Goal: Transaction & Acquisition: Purchase product/service

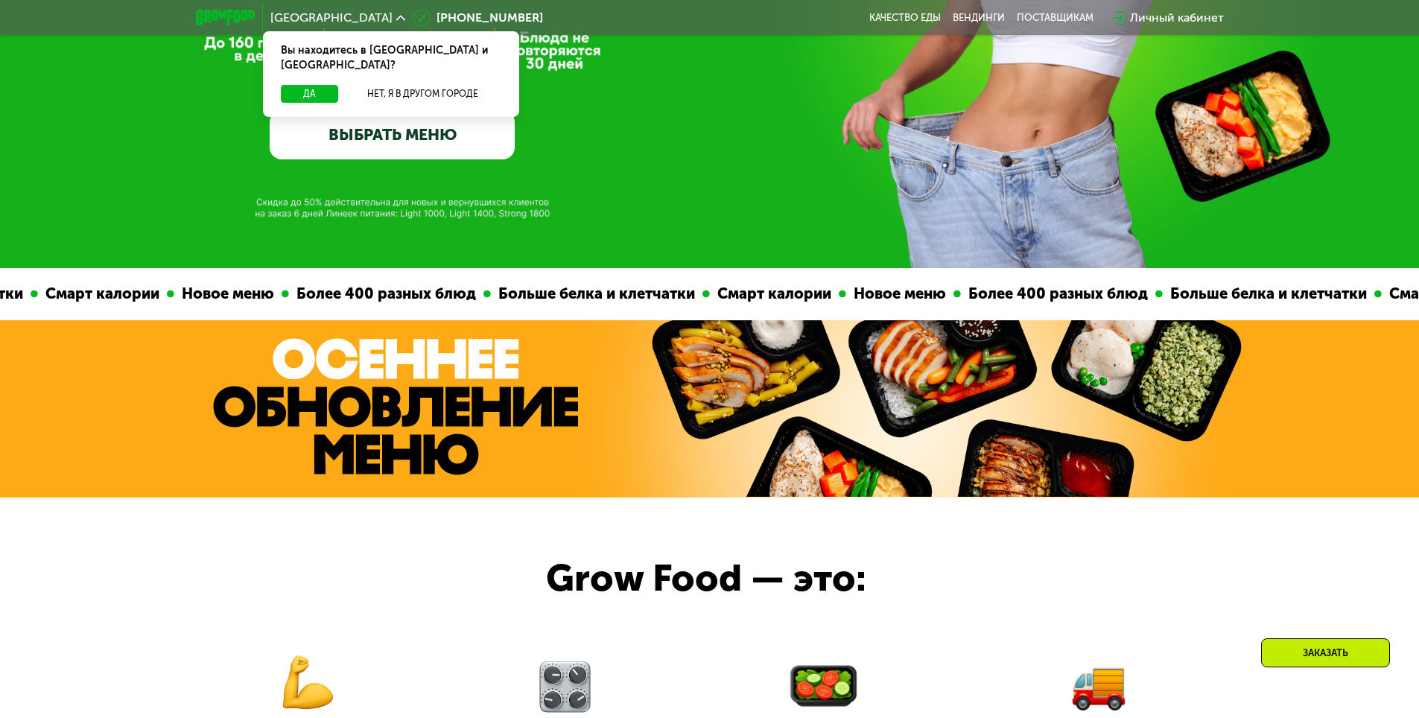
click at [416, 136] on link "ВЫБРАТЬ МЕНЮ" at bounding box center [392, 134] width 245 height 49
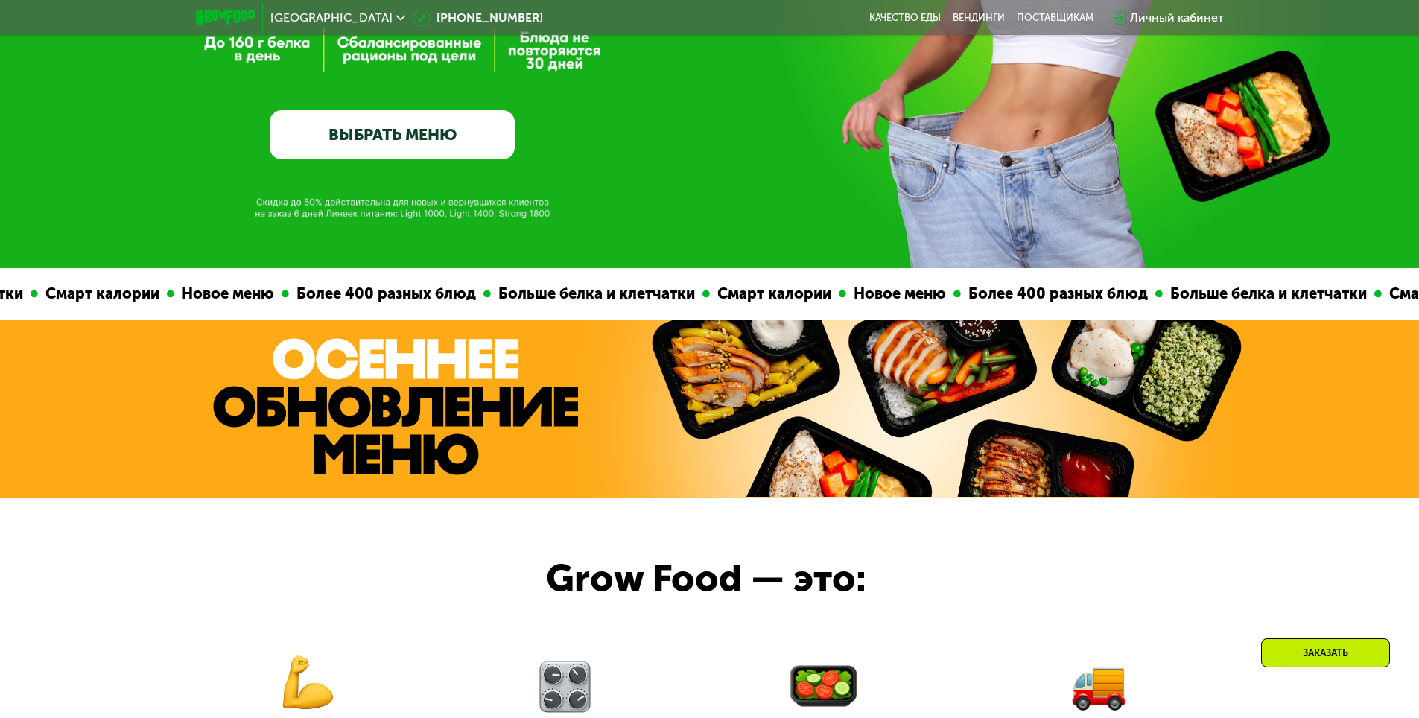
click at [416, 136] on link "ВЫБРАТЬ МЕНЮ" at bounding box center [392, 134] width 245 height 49
click at [402, 143] on link "ВЫБРАТЬ МЕНЮ" at bounding box center [392, 134] width 245 height 49
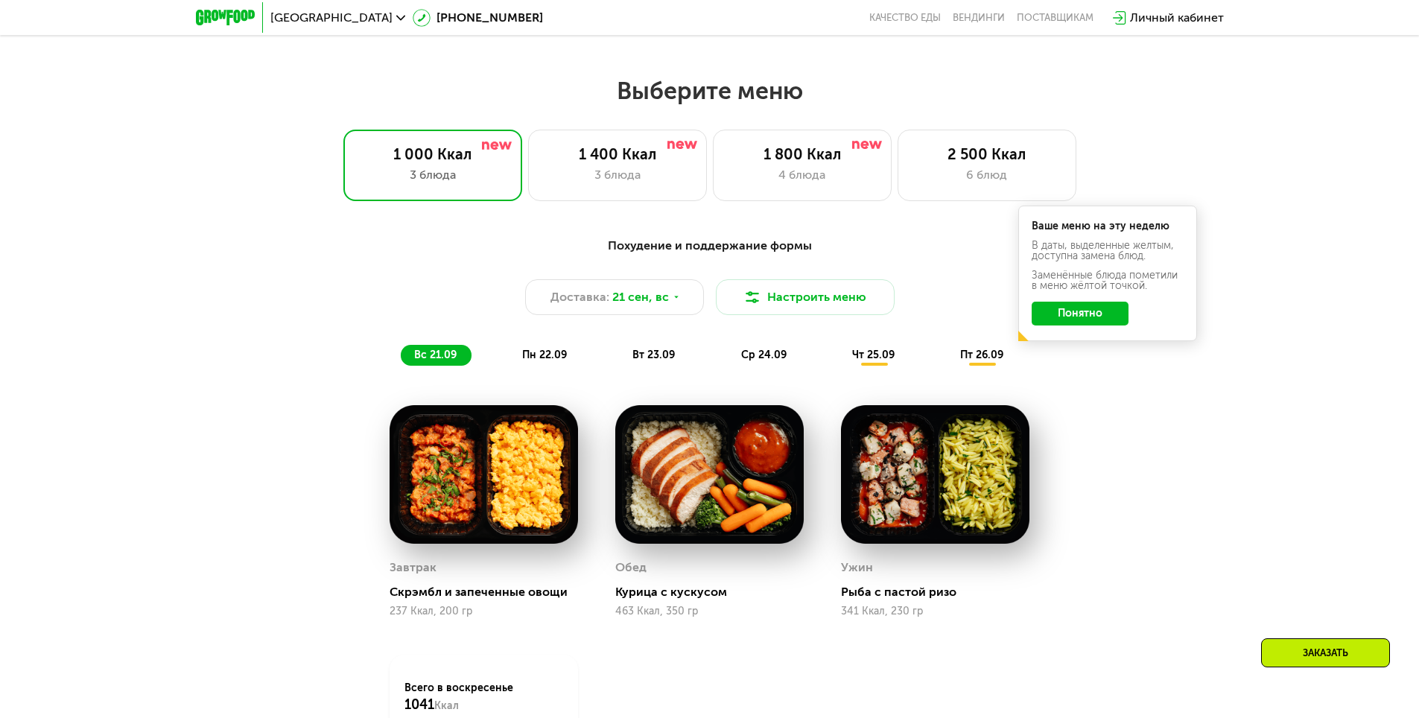
scroll to position [1235, 0]
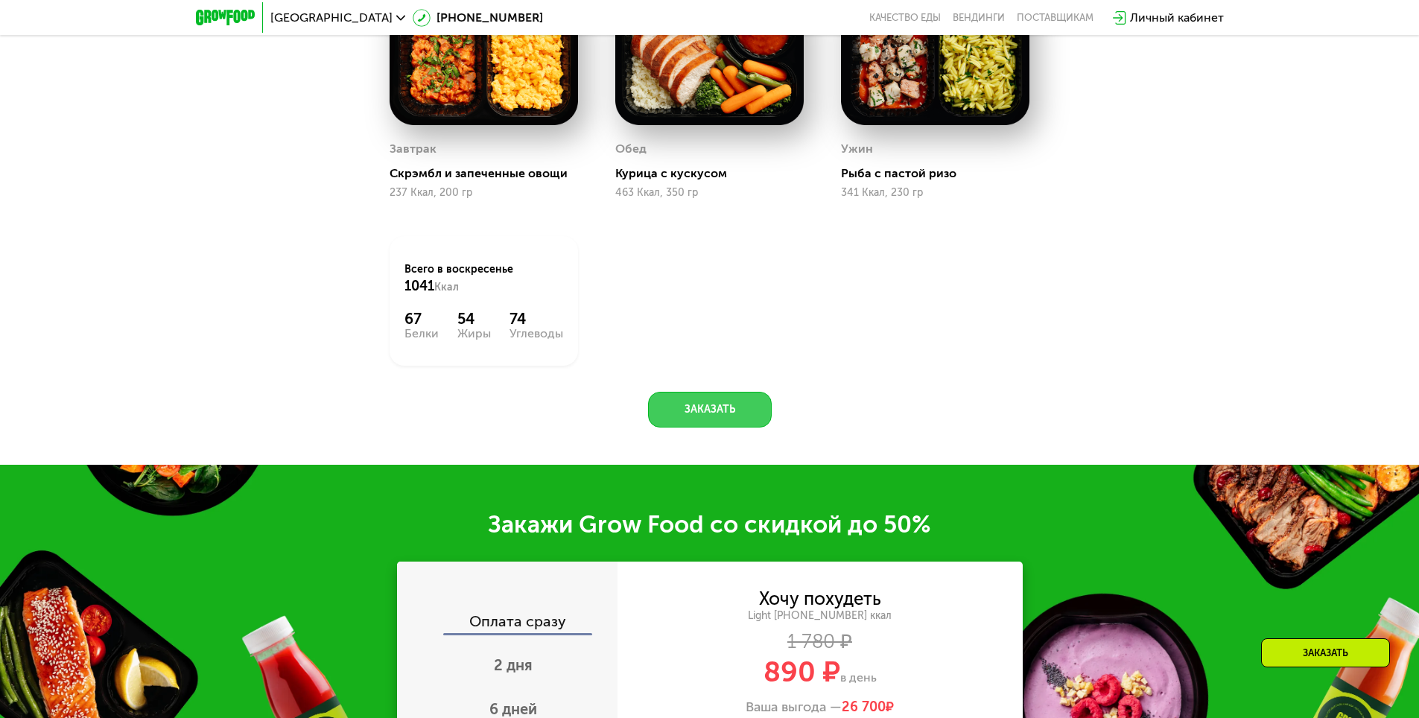
click at [714, 423] on button "Заказать" at bounding box center [710, 410] width 124 height 36
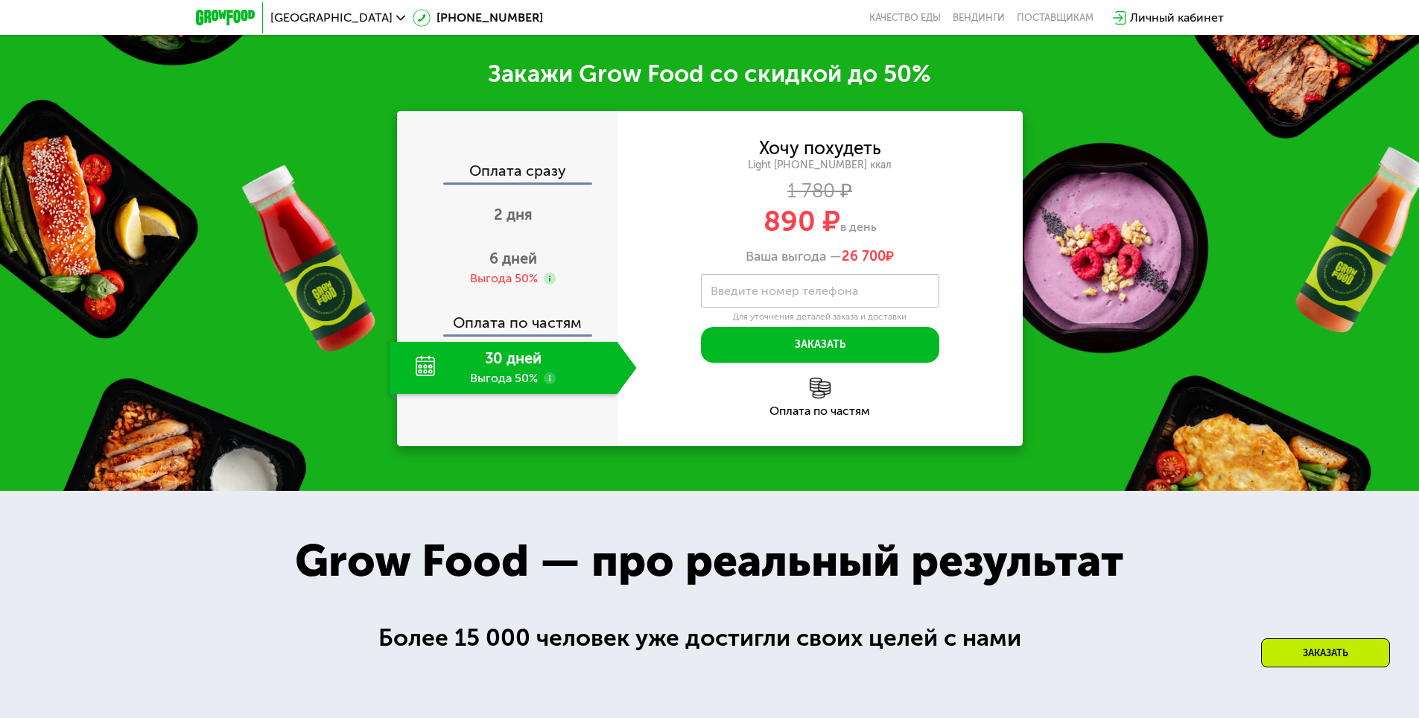
scroll to position [2078, 0]
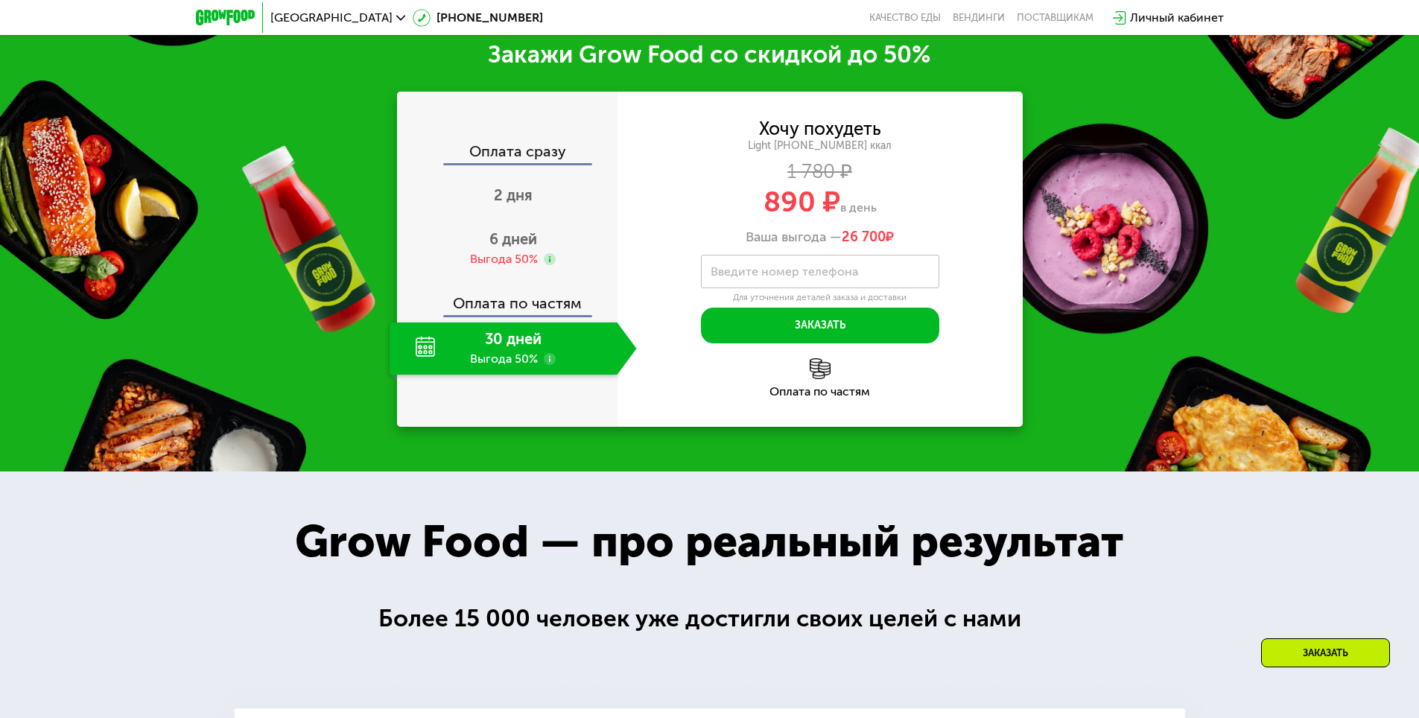
click at [508, 359] on div "30 дней Выгода 50%" at bounding box center [504, 349] width 228 height 52
click at [500, 248] on span "6 дней" at bounding box center [514, 239] width 48 height 18
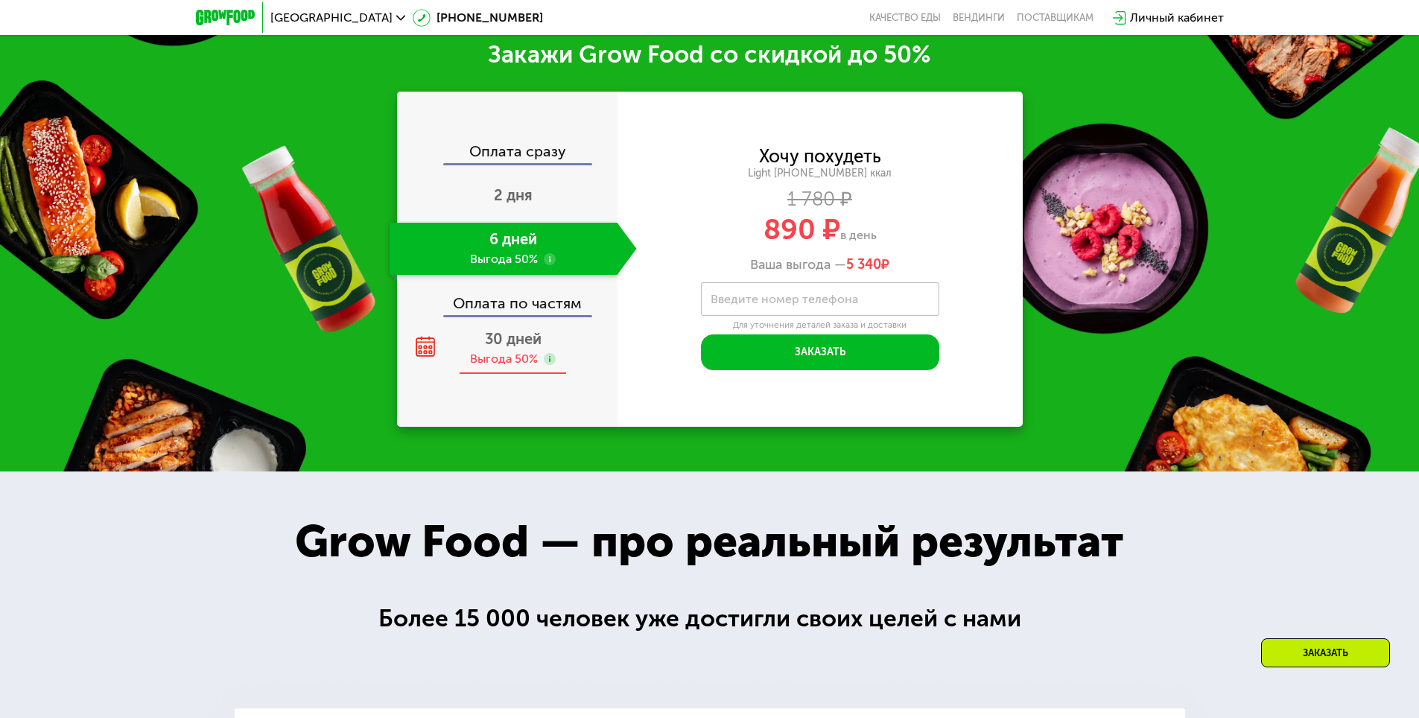
click at [499, 348] on span "30 дней" at bounding box center [513, 339] width 57 height 18
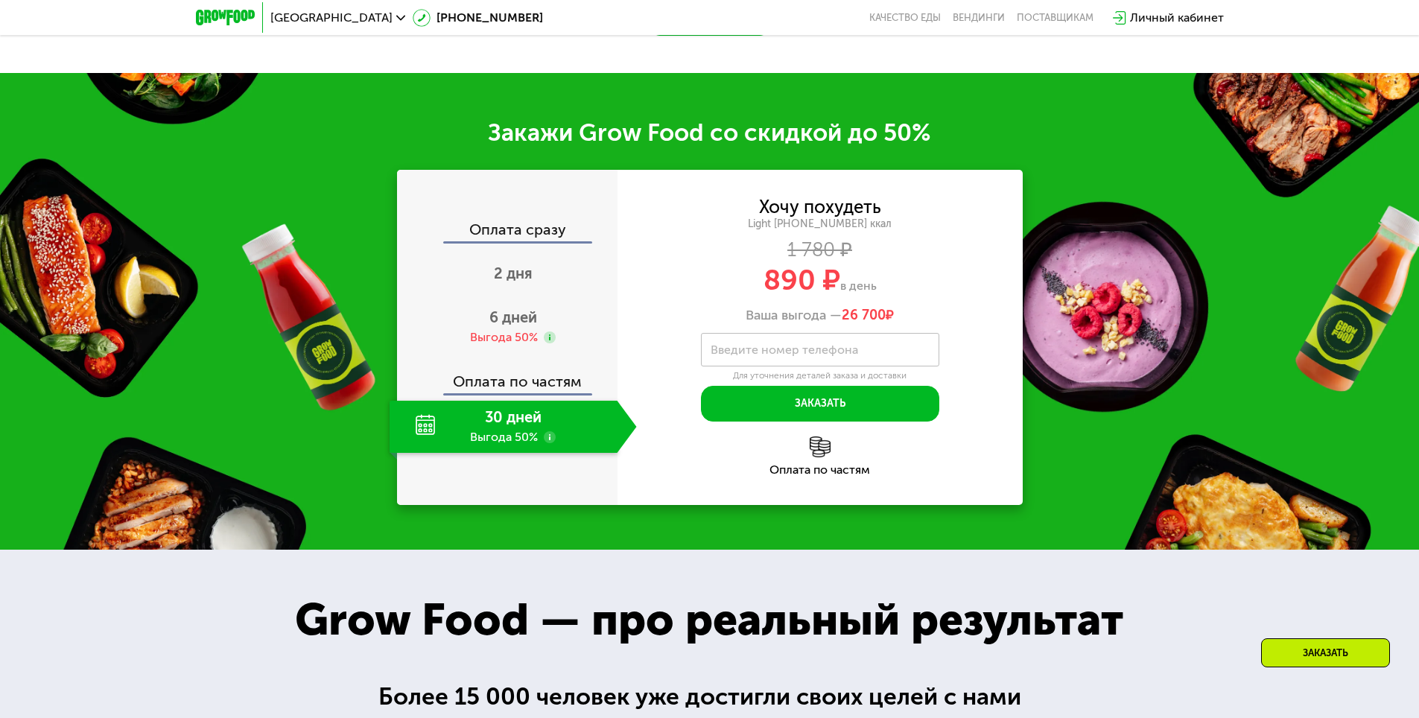
scroll to position [1929, 0]
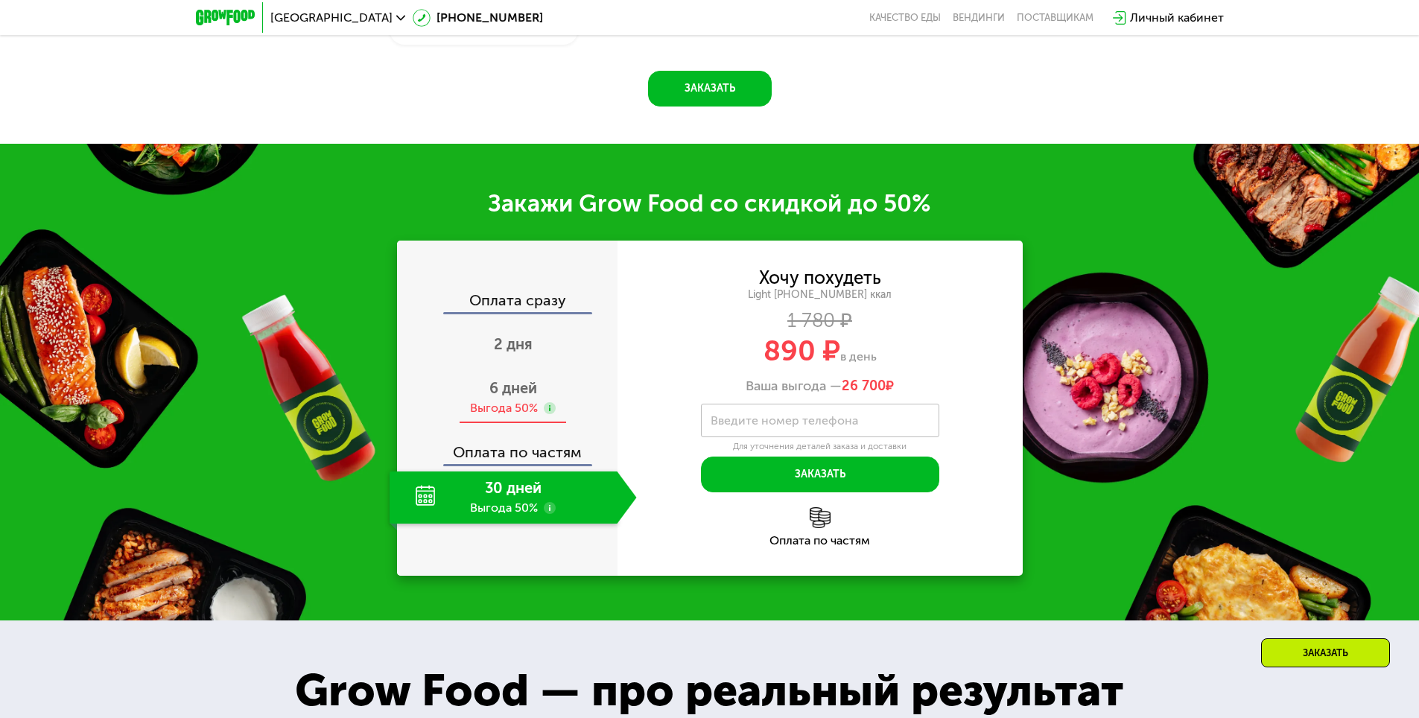
click at [507, 406] on div "Выгода 50%" at bounding box center [504, 408] width 68 height 16
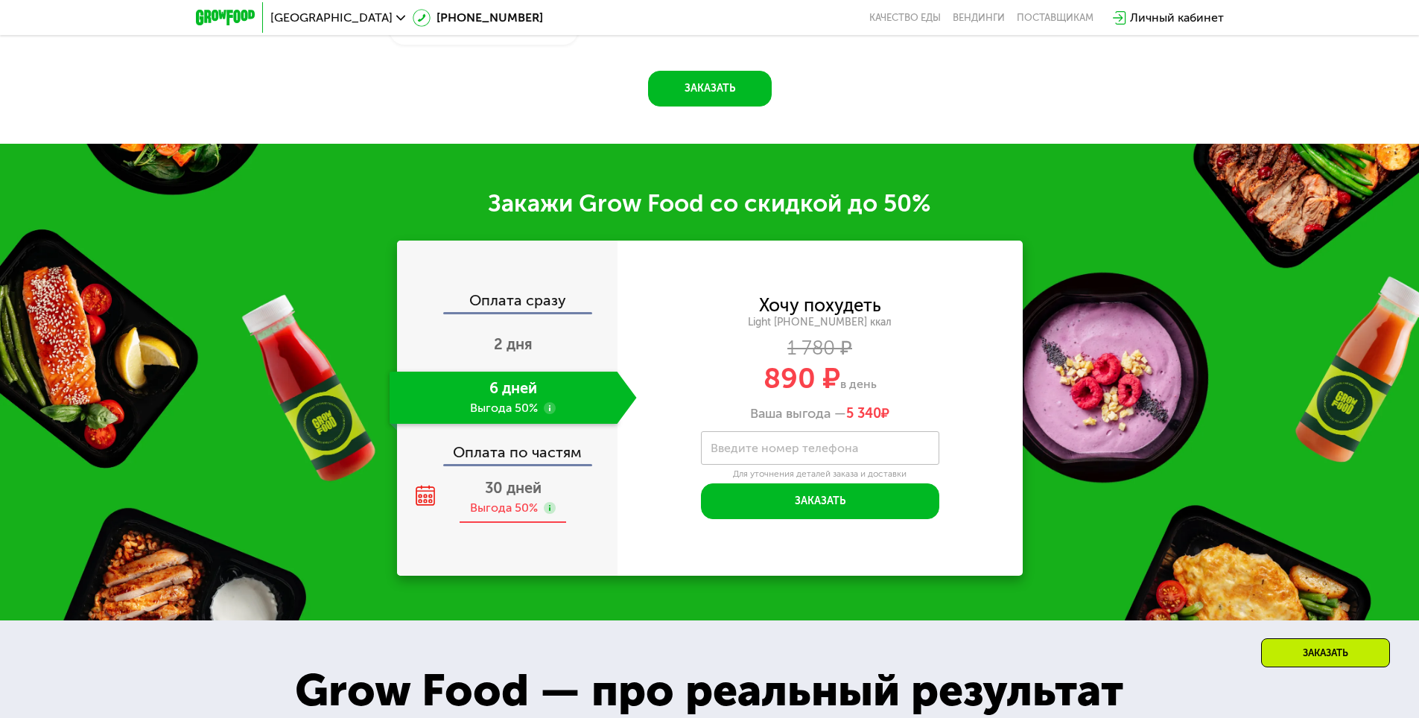
click at [455, 512] on div "30 дней Выгода 50%" at bounding box center [513, 498] width 247 height 52
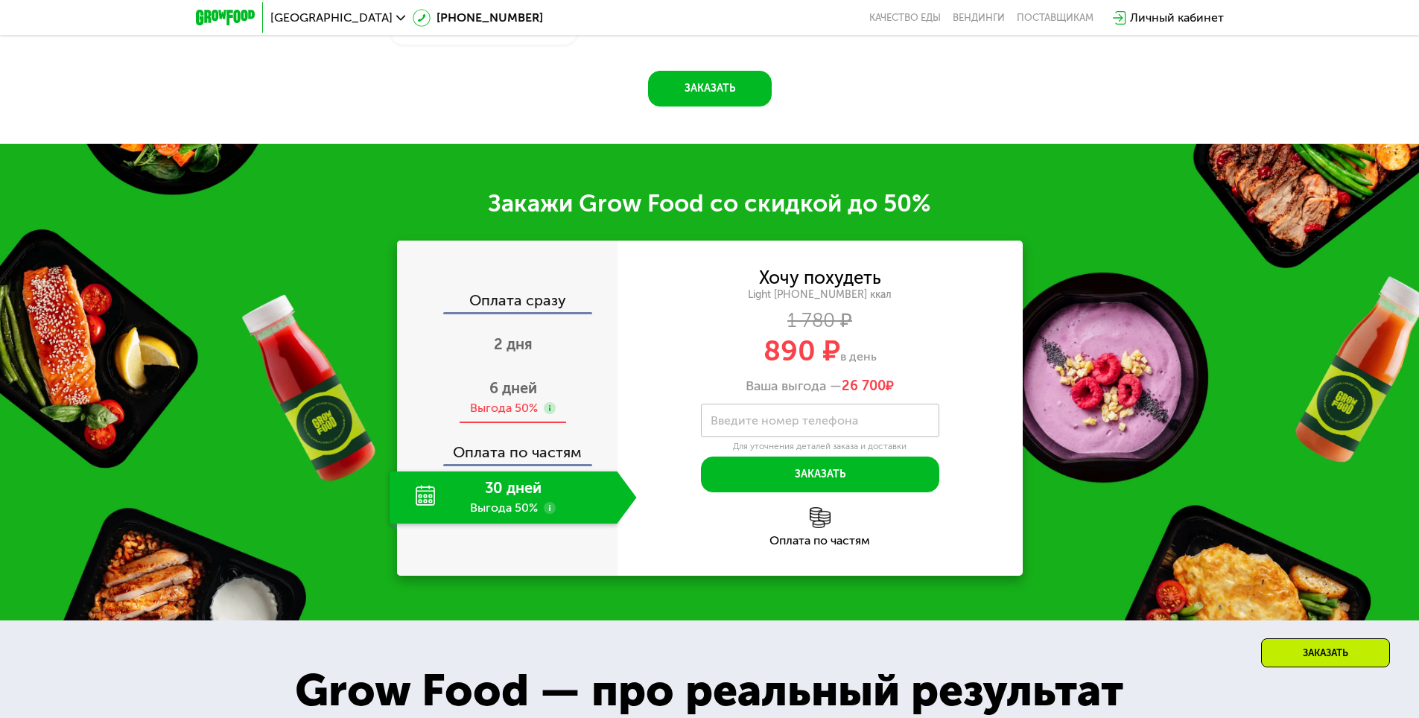
click at [485, 397] on div "6 дней Выгода 50%" at bounding box center [513, 398] width 247 height 52
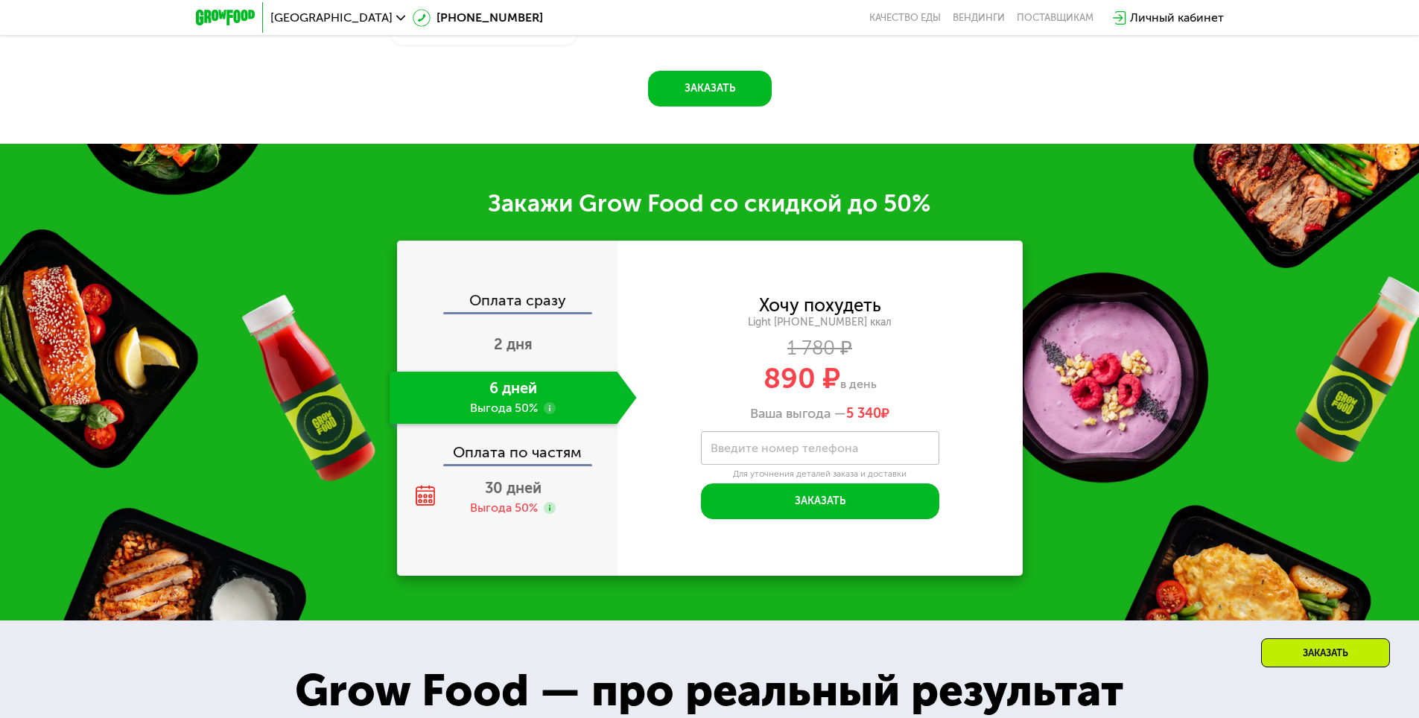
click at [762, 452] on label "Введите номер телефона" at bounding box center [785, 448] width 148 height 8
click at [762, 453] on input "Введите номер телефона" at bounding box center [820, 448] width 238 height 34
click at [497, 364] on div "2 дня" at bounding box center [513, 346] width 247 height 52
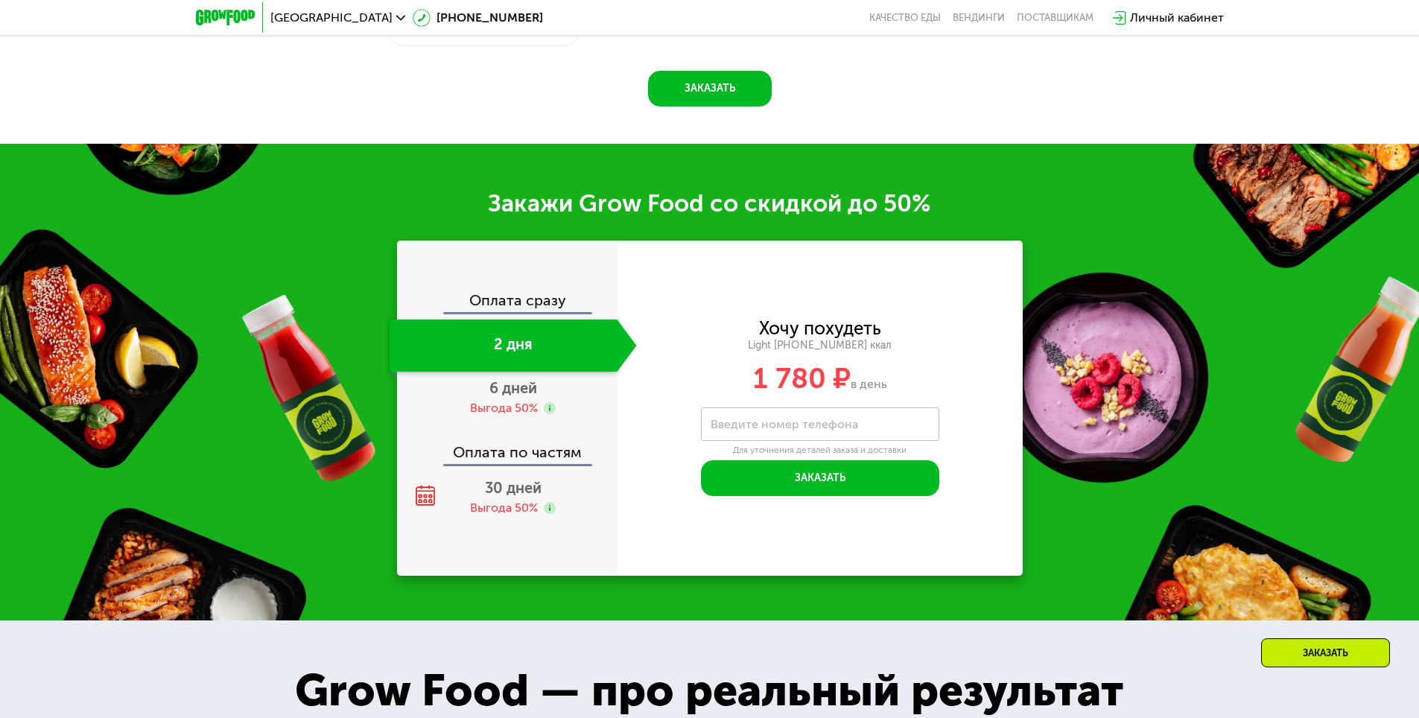
click at [519, 300] on div "Оплата сразу" at bounding box center [508, 302] width 219 height 19
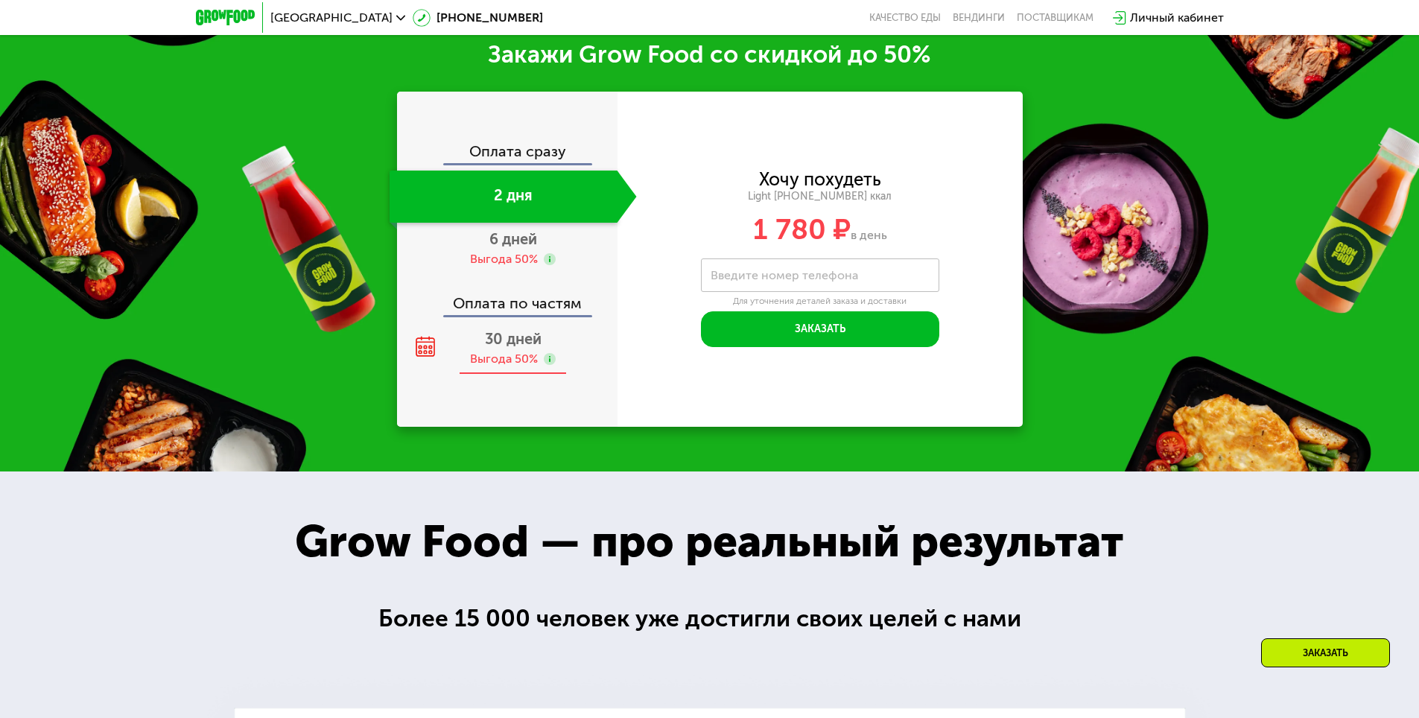
click at [479, 360] on div "Выгода 50%" at bounding box center [504, 359] width 68 height 16
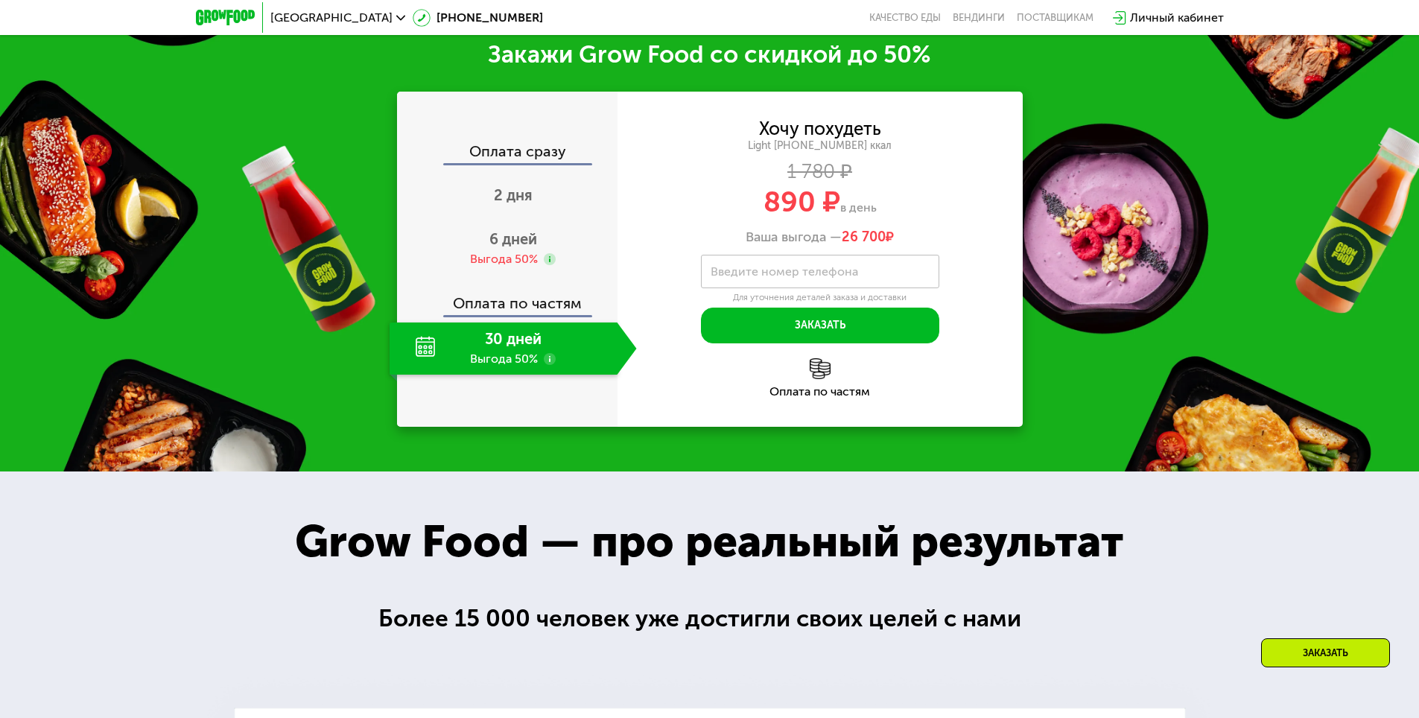
click at [430, 355] on div "30 дней Выгода 50%" at bounding box center [504, 349] width 228 height 52
click at [820, 389] on div "Оплата по частям" at bounding box center [820, 377] width 405 height 39
click at [821, 379] on img at bounding box center [820, 368] width 21 height 21
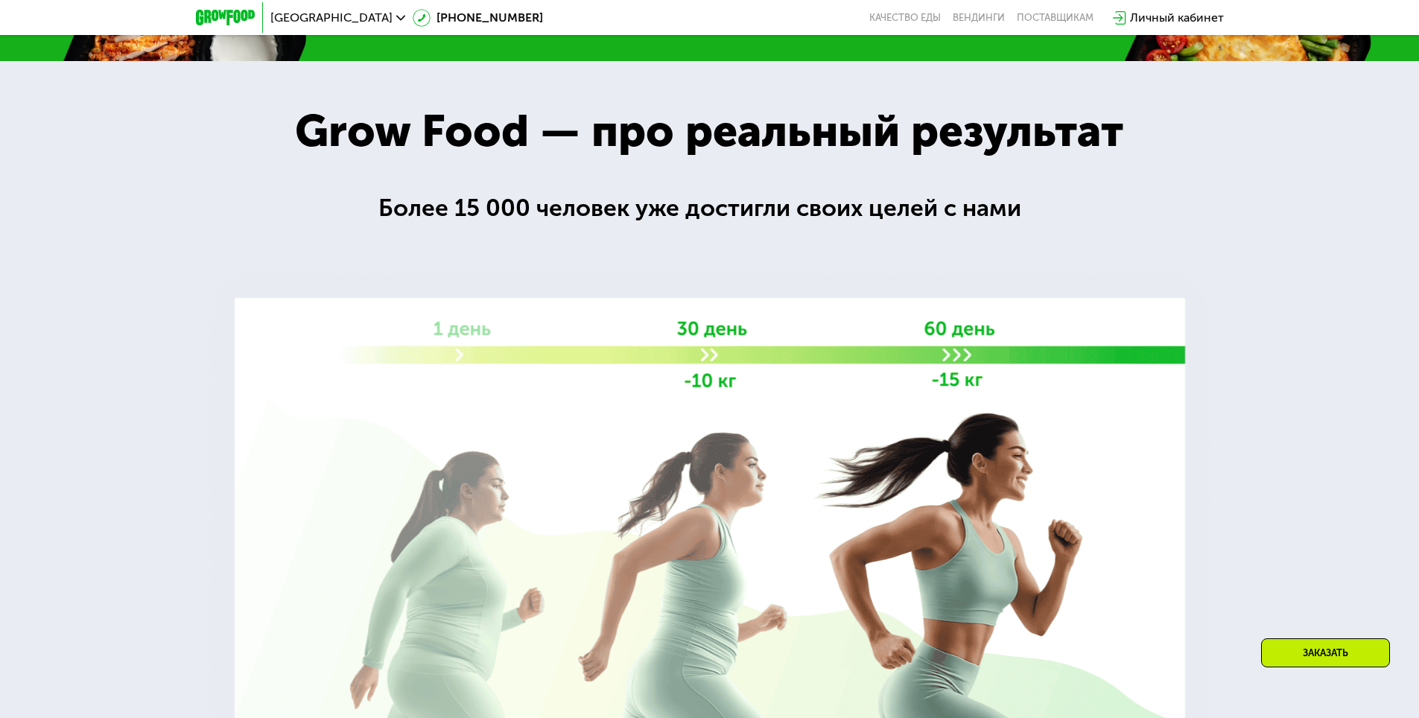
scroll to position [2674, 0]
